Goal: Check status: Check status

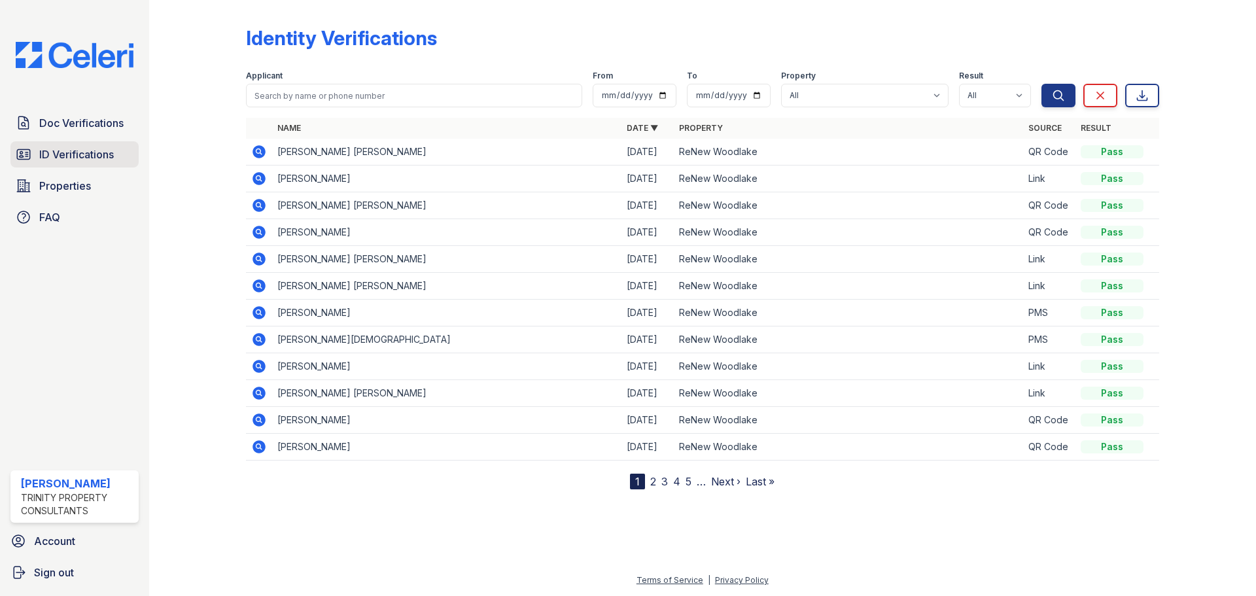
click at [75, 155] on span "ID Verifications" at bounding box center [76, 154] width 75 height 16
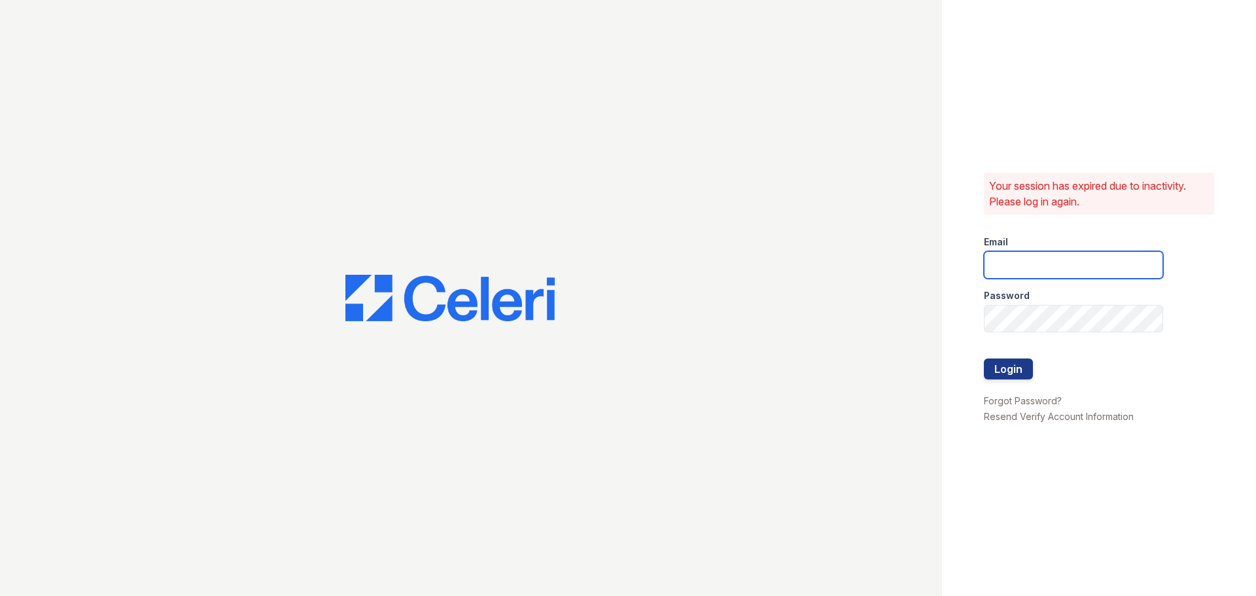
type input "[EMAIL_ADDRESS][DOMAIN_NAME]"
click at [1000, 373] on button "Login" at bounding box center [1007, 368] width 49 height 21
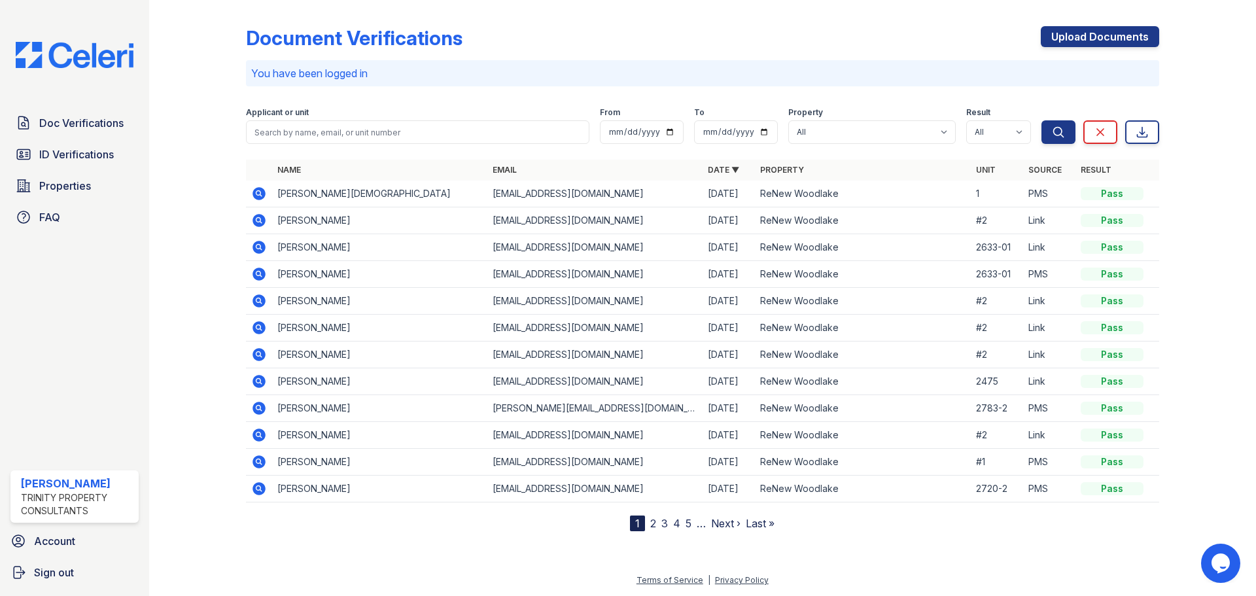
click at [61, 138] on div "Doc Verifications ID Verifications Properties FAQ" at bounding box center [74, 170] width 139 height 120
click at [60, 113] on link "Doc Verifications" at bounding box center [74, 123] width 128 height 26
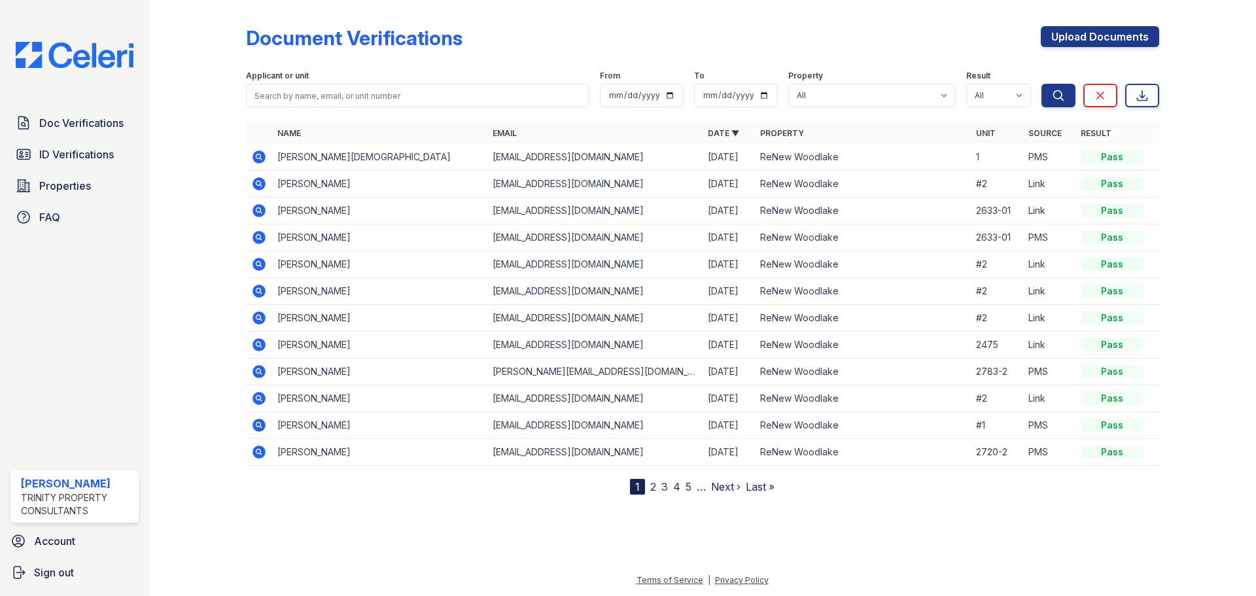
click at [77, 150] on span "ID Verifications" at bounding box center [76, 154] width 75 height 16
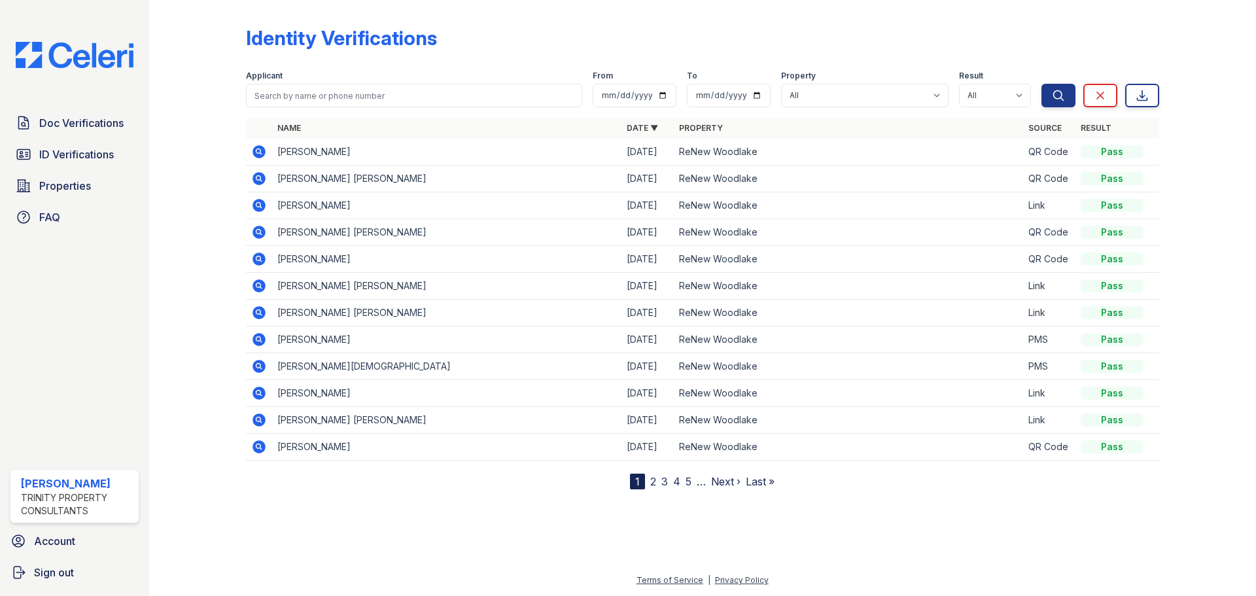
click at [251, 153] on icon at bounding box center [259, 152] width 16 height 16
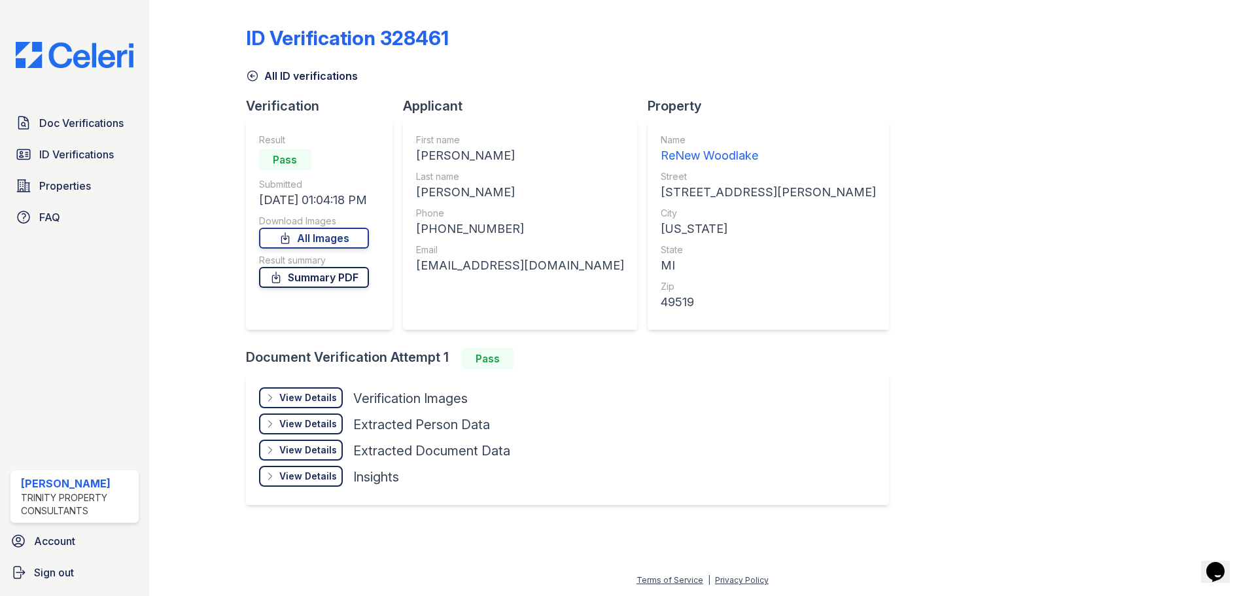
click at [316, 282] on link "Summary PDF" at bounding box center [314, 277] width 110 height 21
click at [307, 237] on link "All Images" at bounding box center [314, 238] width 110 height 21
